Goal: Information Seeking & Learning: Learn about a topic

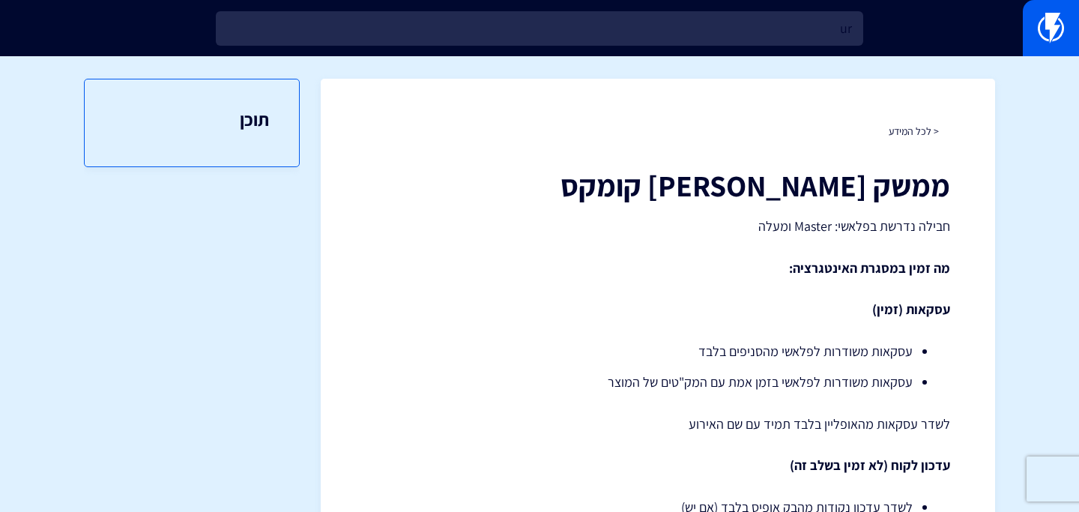
type input "u"
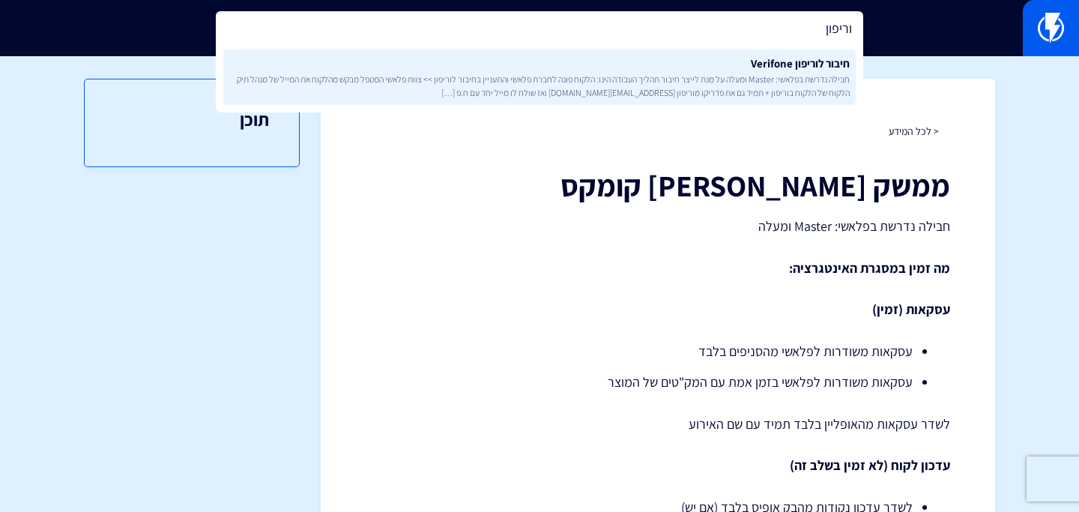
type input "וריפון"
click at [531, 61] on link "חיבור לוריפון Verifone חבילה נדרשת בפלאשי: Master ומעלה על מנת לייצר חיבור תהלי…" at bounding box center [539, 76] width 633 height 55
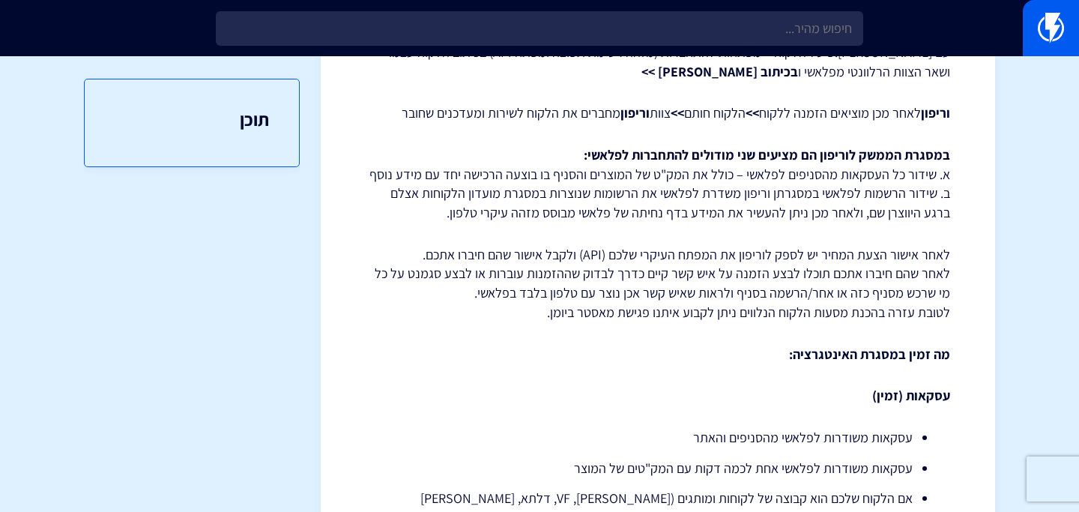
scroll to position [143, 0]
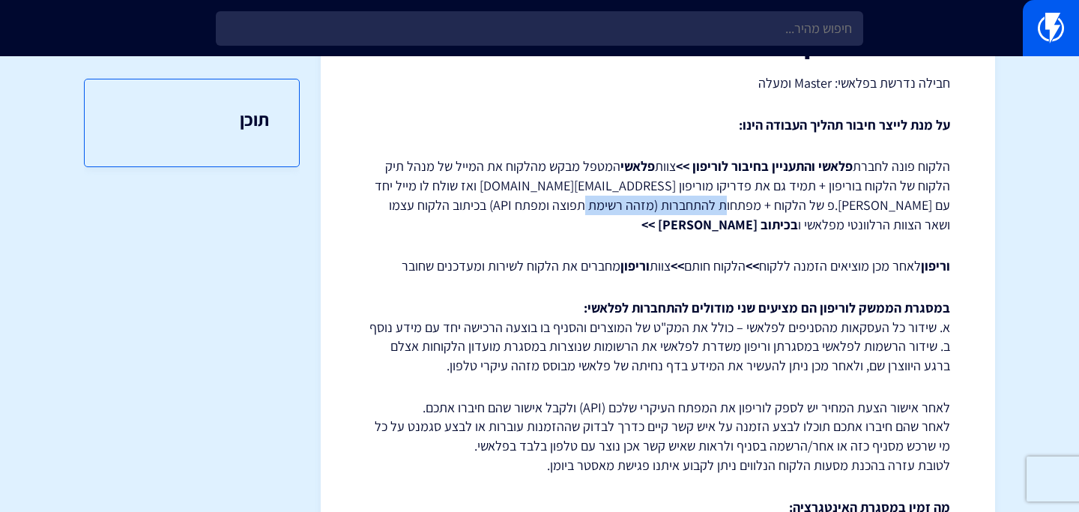
drag, startPoint x: 776, startPoint y: 207, endPoint x: 645, endPoint y: 209, distance: 131.2
click at [645, 209] on p "הלקוח פונה לחברת פלאשי והתעניין בחיבור לוריפון >> צוות פלאשי המטפל מבקש מהלקוח …" at bounding box center [658, 195] width 585 height 77
